Goal: Information Seeking & Learning: Check status

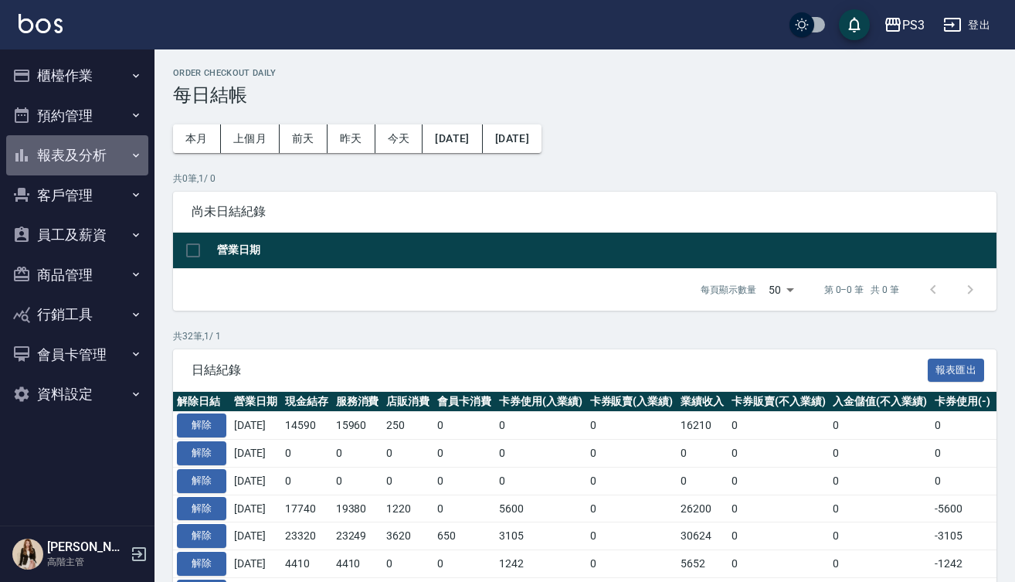
click at [83, 154] on button "報表及分析" at bounding box center [77, 155] width 142 height 40
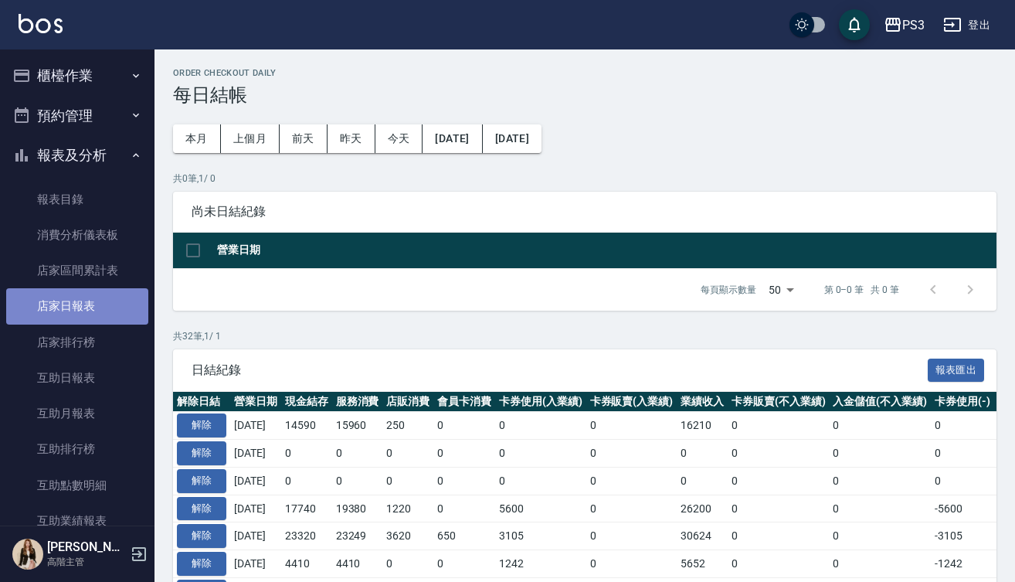
click at [84, 307] on link "店家日報表" at bounding box center [77, 306] width 142 height 36
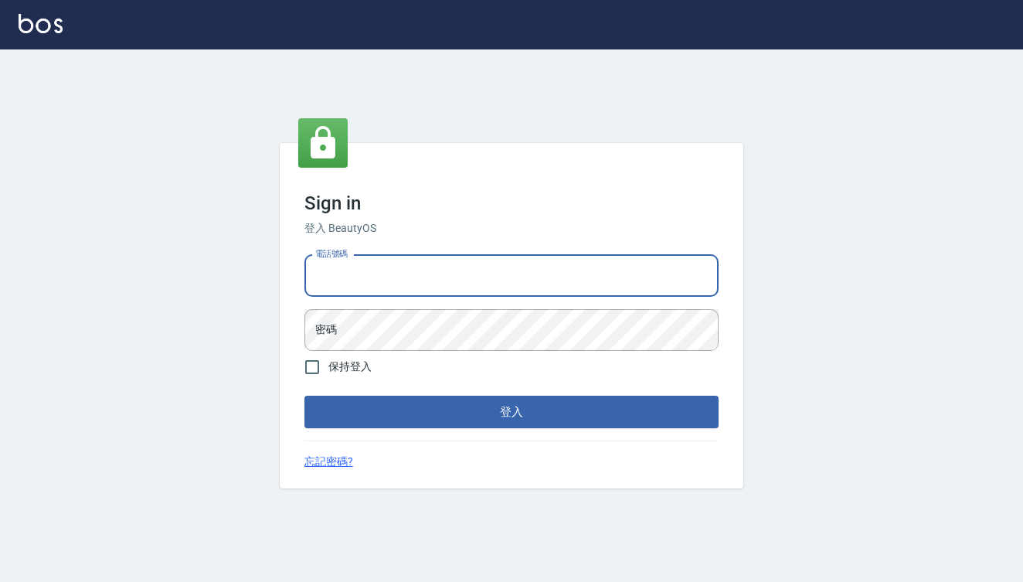
type input "0909291021"
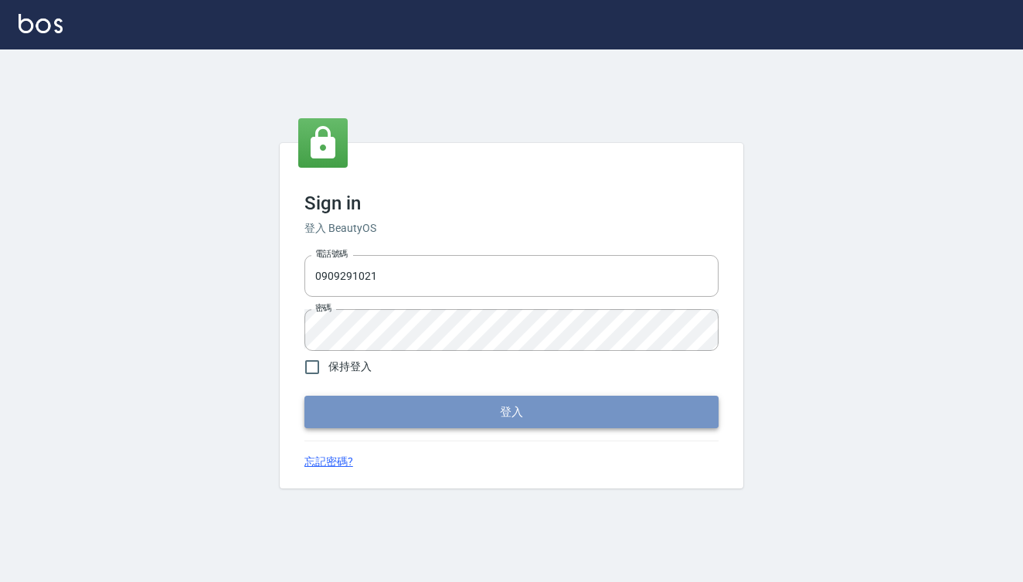
click at [453, 416] on button "登入" at bounding box center [511, 411] width 414 height 32
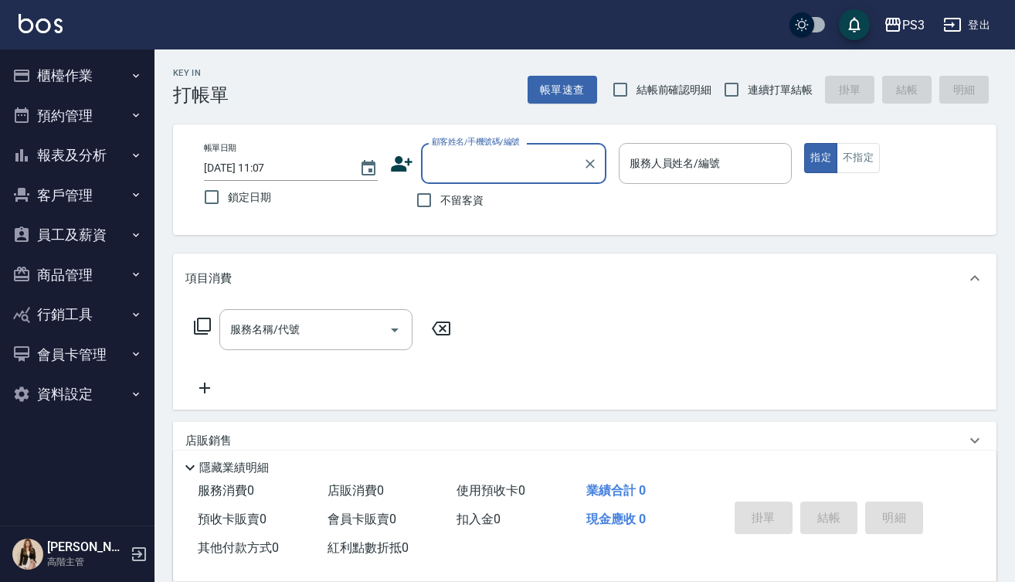
click at [65, 149] on button "報表及分析" at bounding box center [77, 155] width 142 height 40
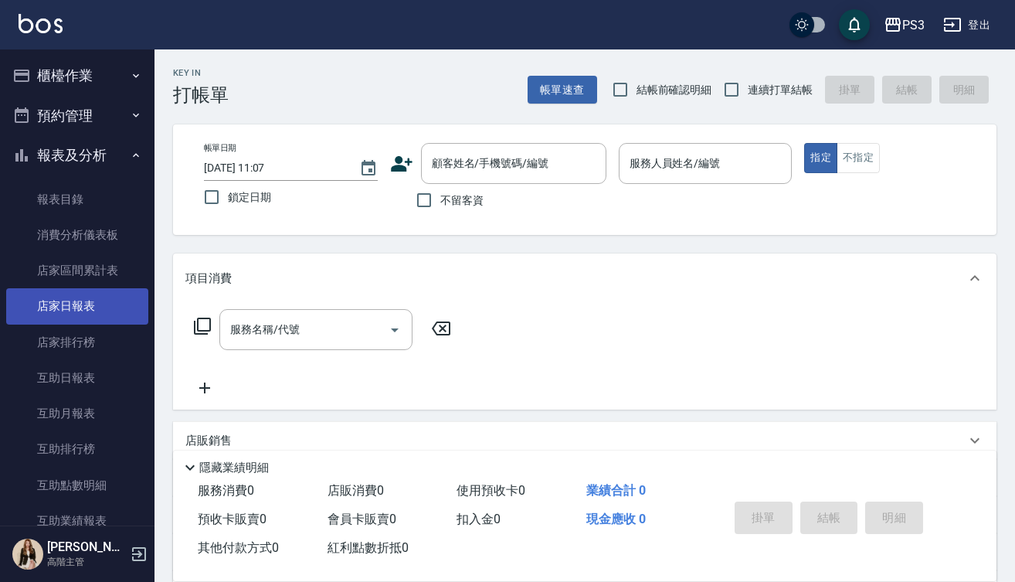
click at [91, 312] on link "店家日報表" at bounding box center [77, 306] width 142 height 36
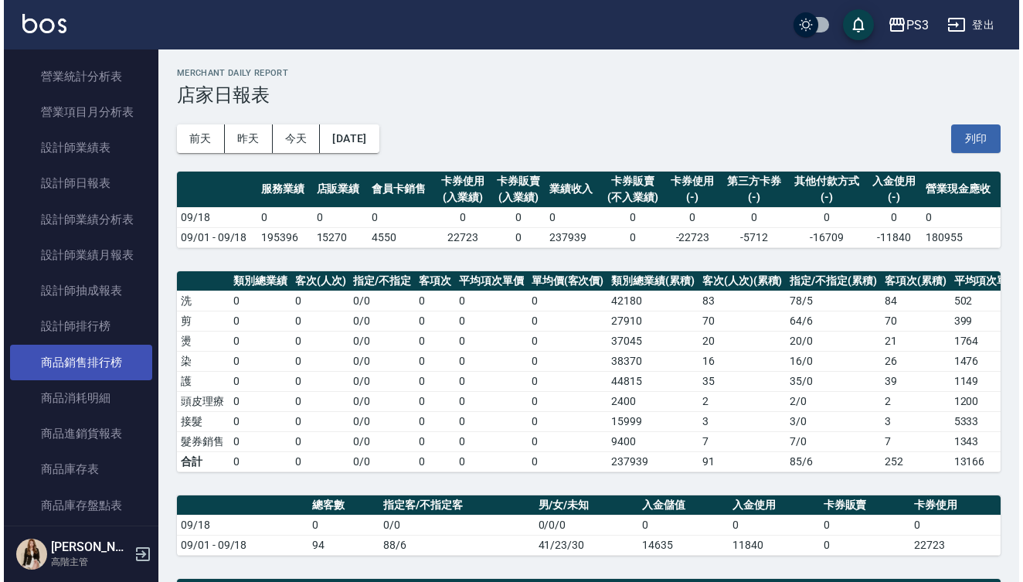
scroll to position [555, 0]
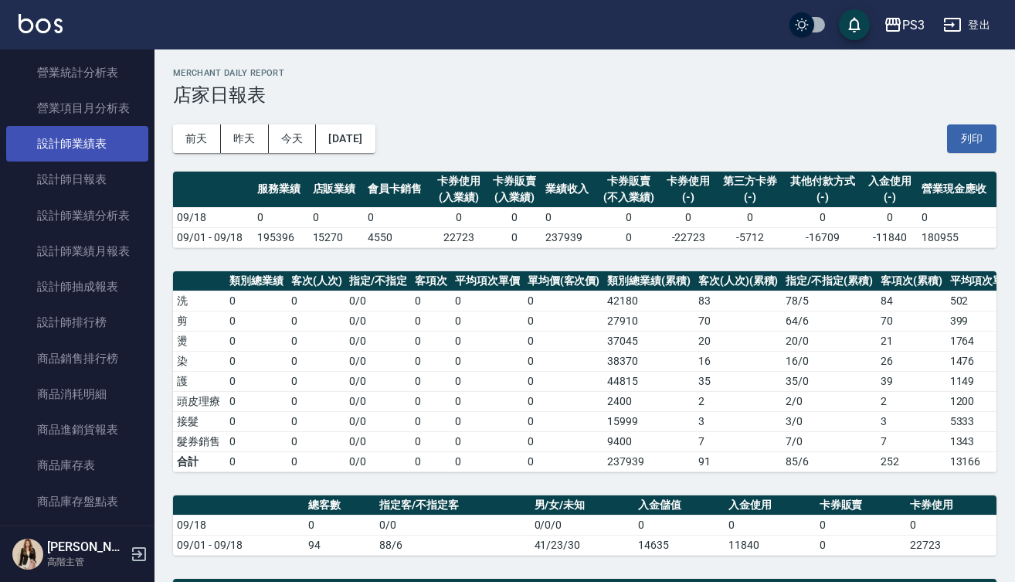
click at [105, 141] on link "設計師業績表" at bounding box center [77, 144] width 142 height 36
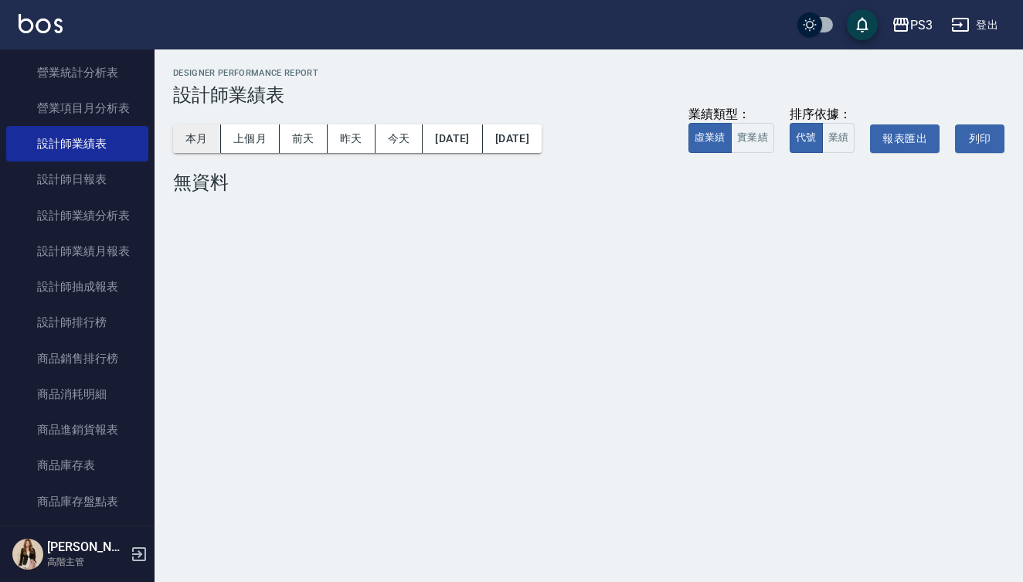
click at [205, 137] on button "本月" at bounding box center [197, 138] width 48 height 29
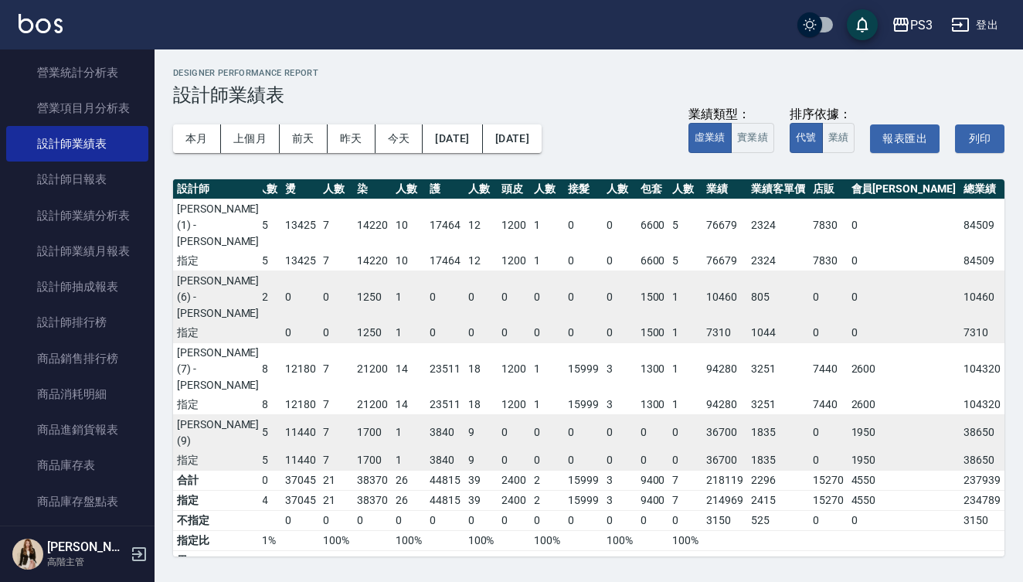
scroll to position [0, 117]
